Goal: Task Accomplishment & Management: Manage account settings

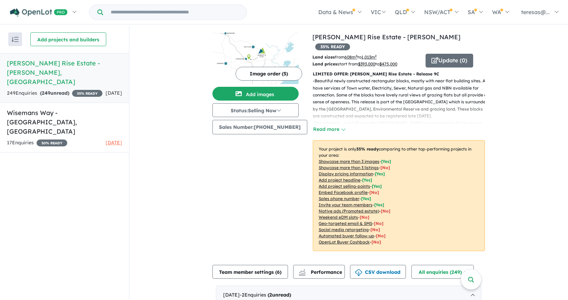
click at [52, 63] on h5 "[PERSON_NAME] Rise Estate - [PERSON_NAME] , [GEOGRAPHIC_DATA]" at bounding box center [64, 73] width 115 height 28
click at [277, 74] on button "Image order ( 5 )" at bounding box center [268, 74] width 67 height 14
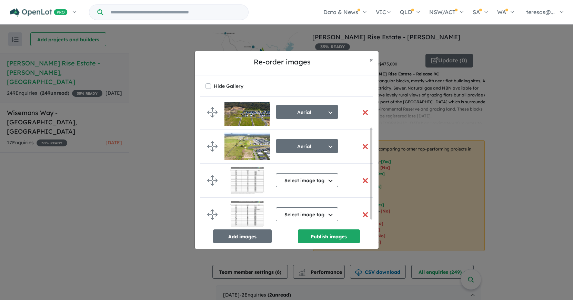
scroll to position [43, 0]
click at [330, 176] on button "Select image tag" at bounding box center [307, 180] width 62 height 14
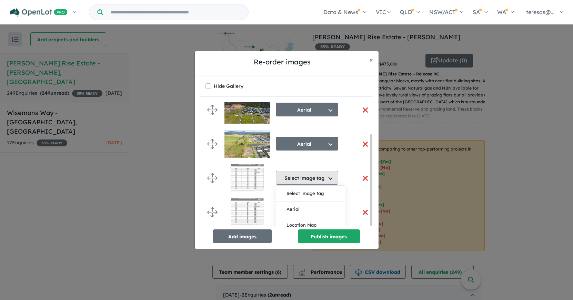
click at [330, 176] on button "Select image tag" at bounding box center [307, 178] width 62 height 14
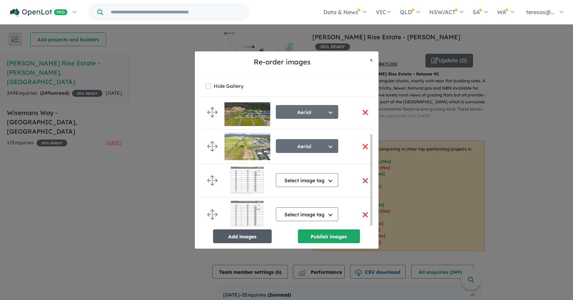
click at [231, 236] on button "Add images" at bounding box center [242, 236] width 59 height 14
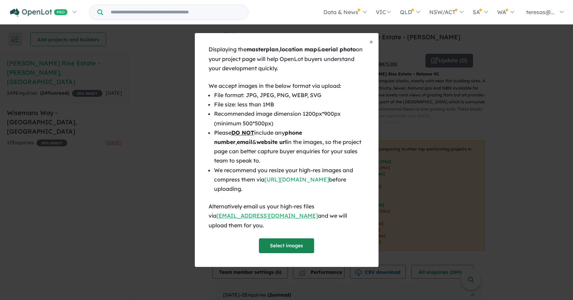
click at [287, 241] on button "Select images" at bounding box center [286, 245] width 55 height 15
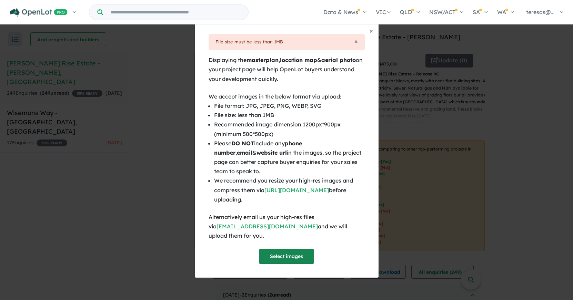
click at [283, 252] on button "Select images" at bounding box center [286, 256] width 55 height 15
click at [356, 45] on span "×" at bounding box center [355, 41] width 3 height 8
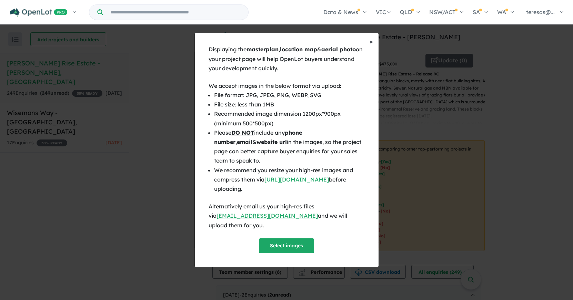
click at [371, 45] on span "×" at bounding box center [370, 42] width 3 height 8
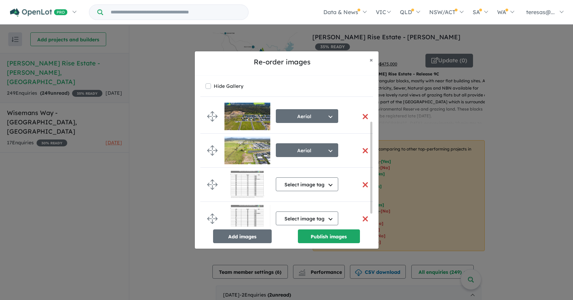
scroll to position [43, 0]
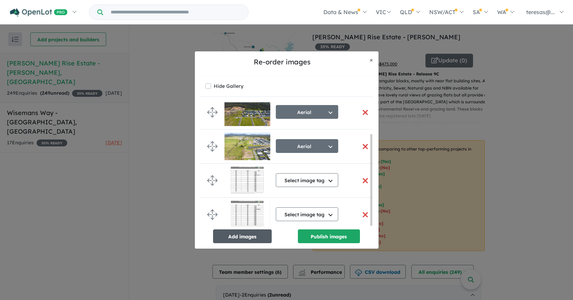
click at [247, 239] on button "Add images" at bounding box center [242, 236] width 59 height 14
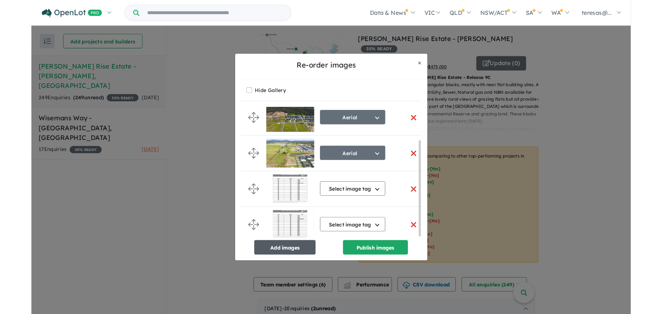
scroll to position [42, 0]
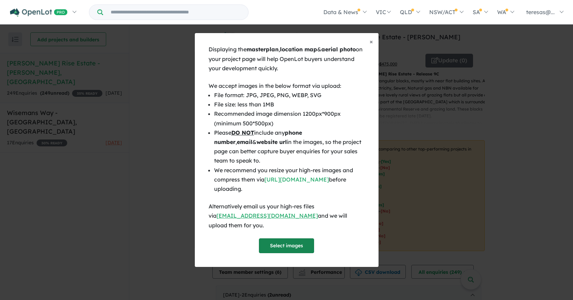
click at [288, 238] on button "Select images" at bounding box center [286, 245] width 55 height 15
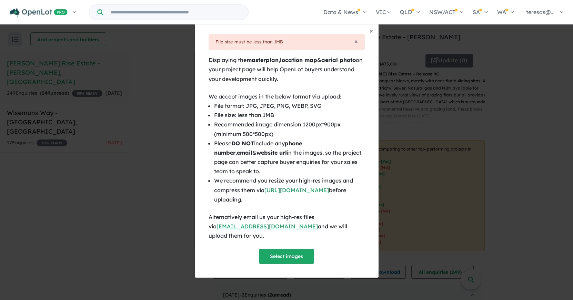
click at [353, 45] on div "File size must be less than 1MB" at bounding box center [286, 42] width 142 height 8
click at [284, 253] on button "Select images" at bounding box center [286, 256] width 55 height 15
click at [287, 252] on button "Select images" at bounding box center [286, 256] width 55 height 15
click at [283, 250] on button "Select images" at bounding box center [286, 256] width 55 height 15
click at [285, 249] on button "Select images" at bounding box center [286, 256] width 55 height 15
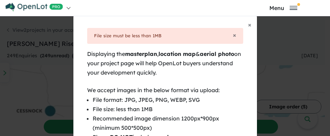
click at [143, 39] on div "File size must be less than 1MB" at bounding box center [165, 36] width 142 height 8
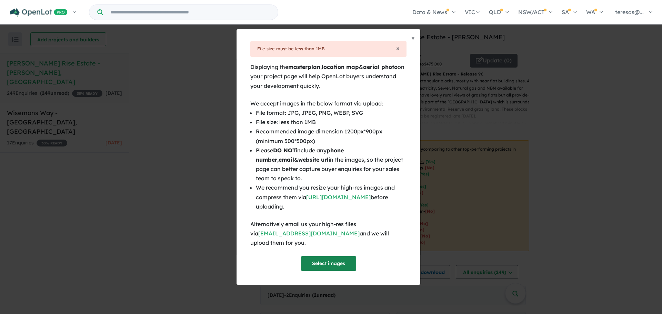
click at [326, 256] on button "Select images" at bounding box center [328, 263] width 55 height 15
click at [320, 259] on button "Select images" at bounding box center [328, 263] width 55 height 15
click at [412, 42] on span "×" at bounding box center [412, 38] width 3 height 8
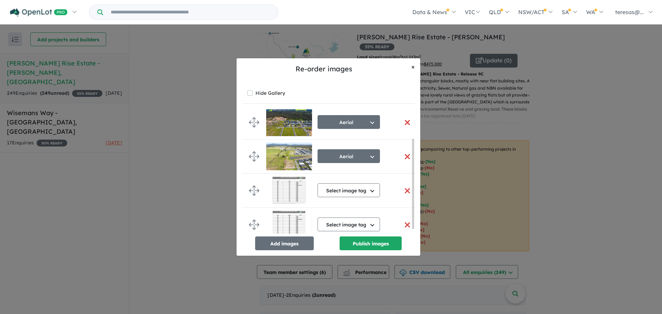
click at [414, 68] on span "×" at bounding box center [412, 67] width 3 height 8
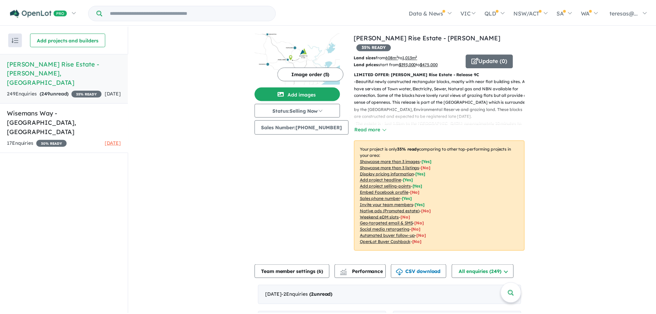
scroll to position [39, 0]
